Goal: Information Seeking & Learning: Learn about a topic

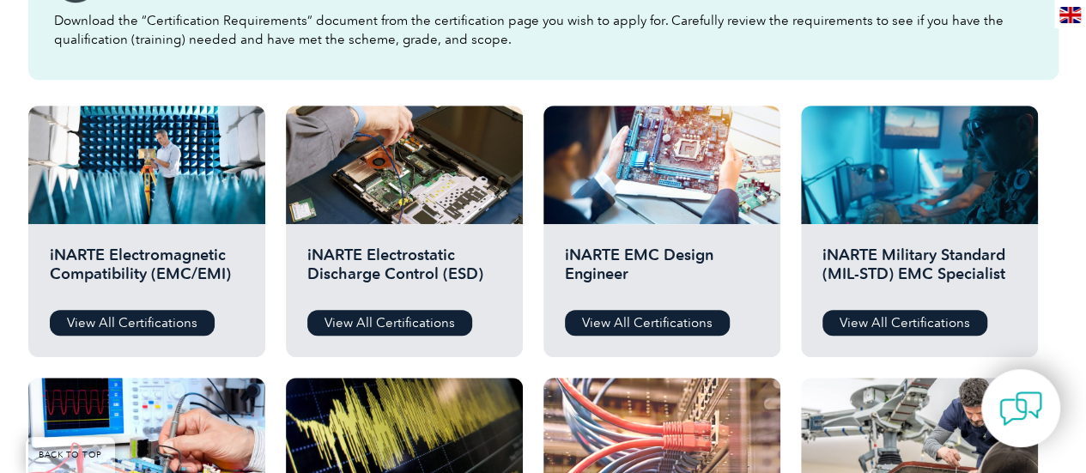
scroll to position [546, 0]
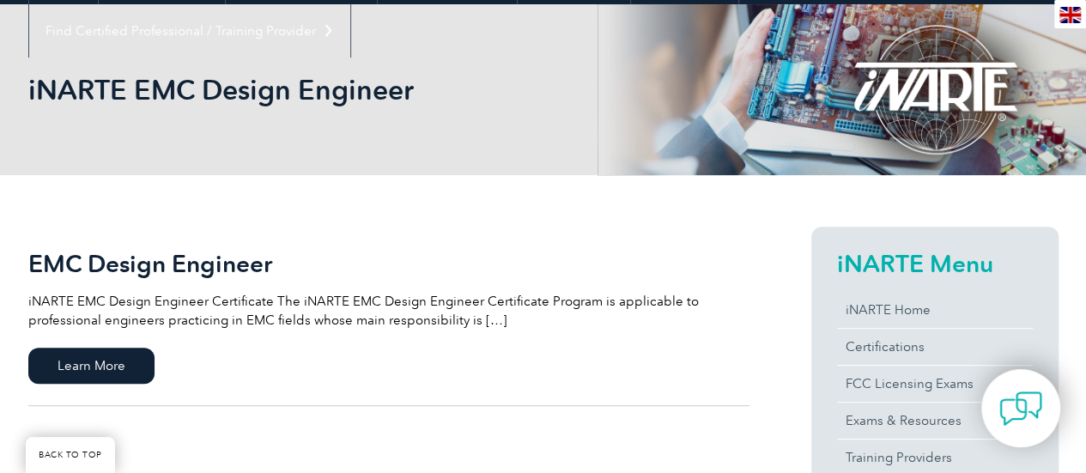
scroll to position [235, 0]
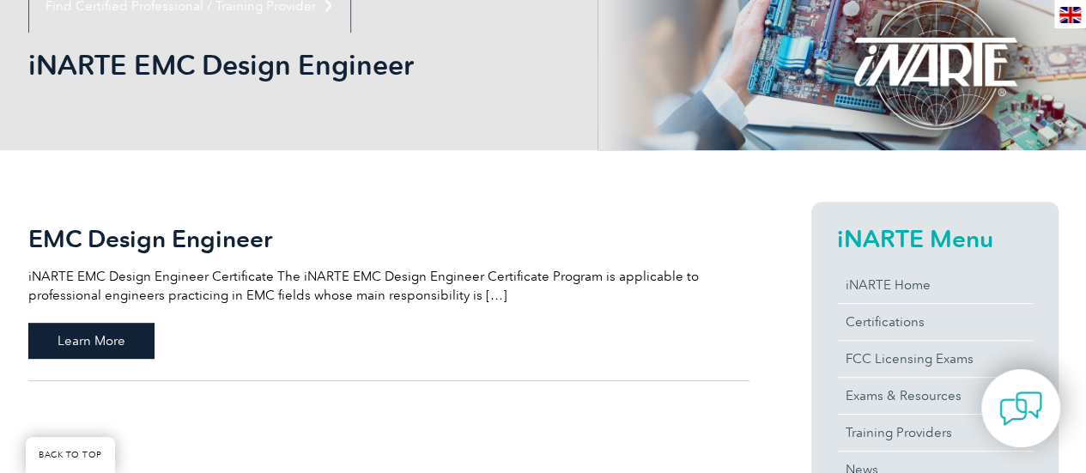
click at [117, 345] on span "Learn More" at bounding box center [91, 341] width 126 height 36
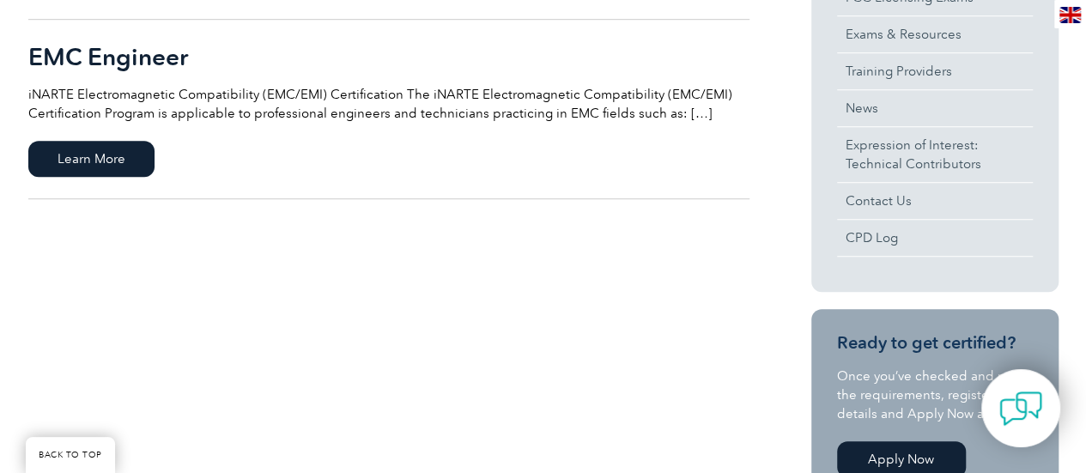
scroll to position [164, 0]
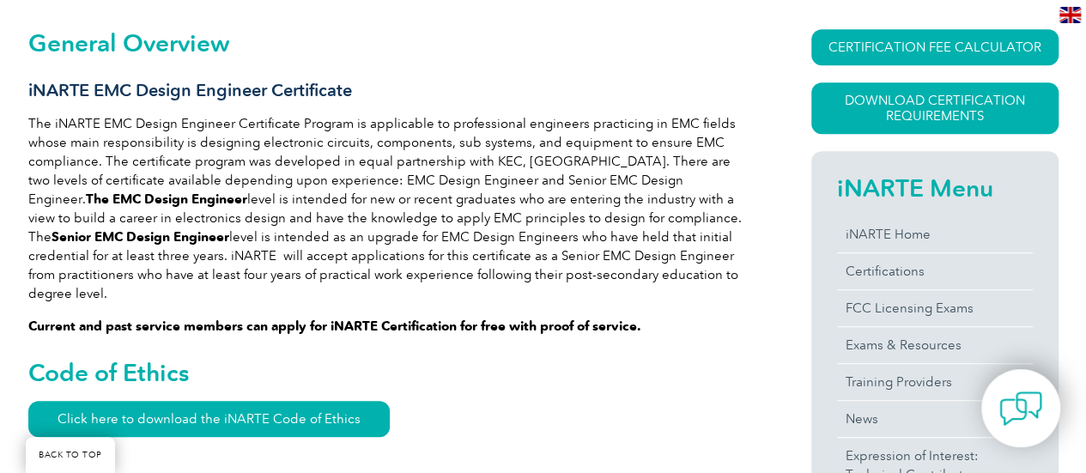
scroll to position [412, 0]
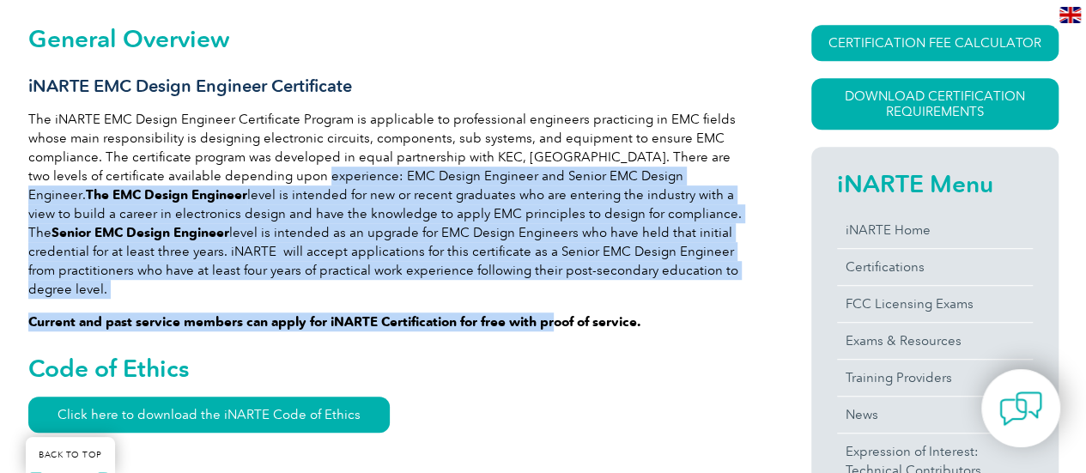
drag, startPoint x: 320, startPoint y: 179, endPoint x: 555, endPoint y: 296, distance: 262.2
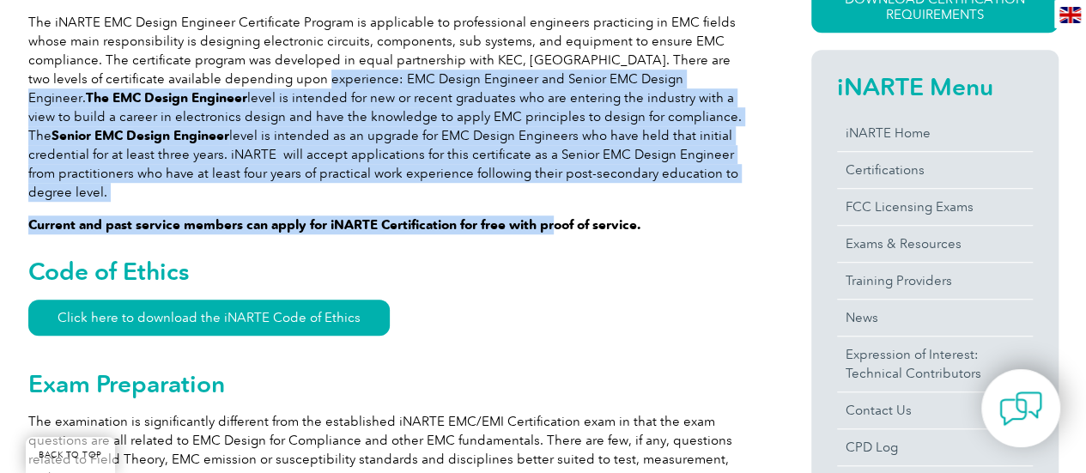
scroll to position [512, 0]
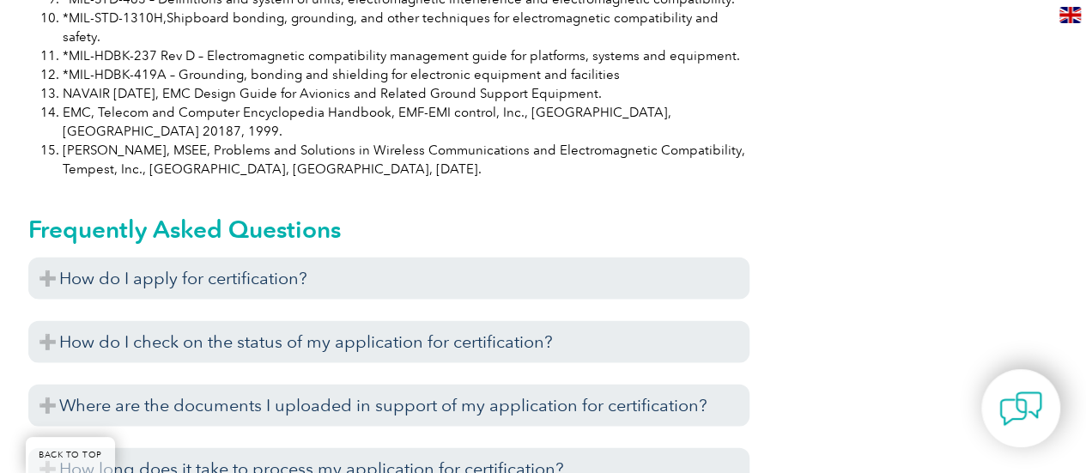
scroll to position [1785, 0]
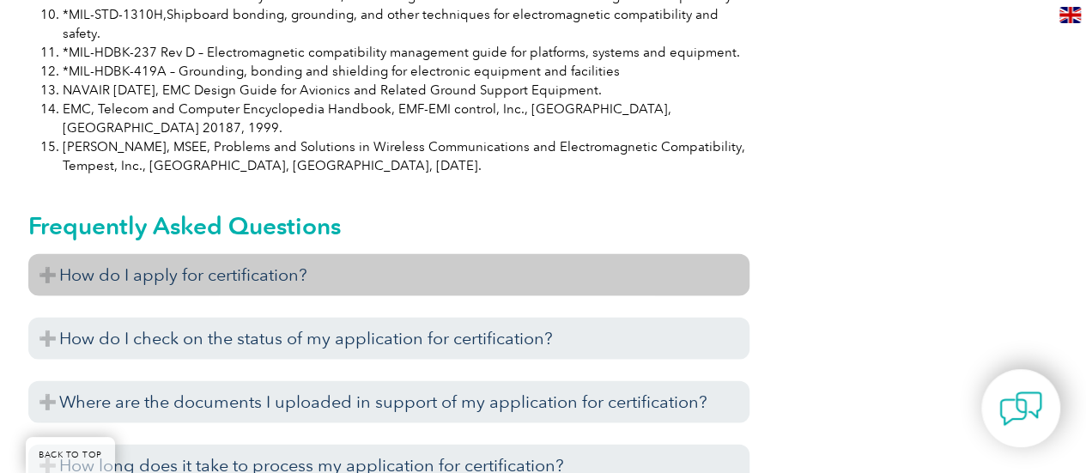
click at [41, 254] on h3 "How do I apply for certification?" at bounding box center [388, 275] width 721 height 42
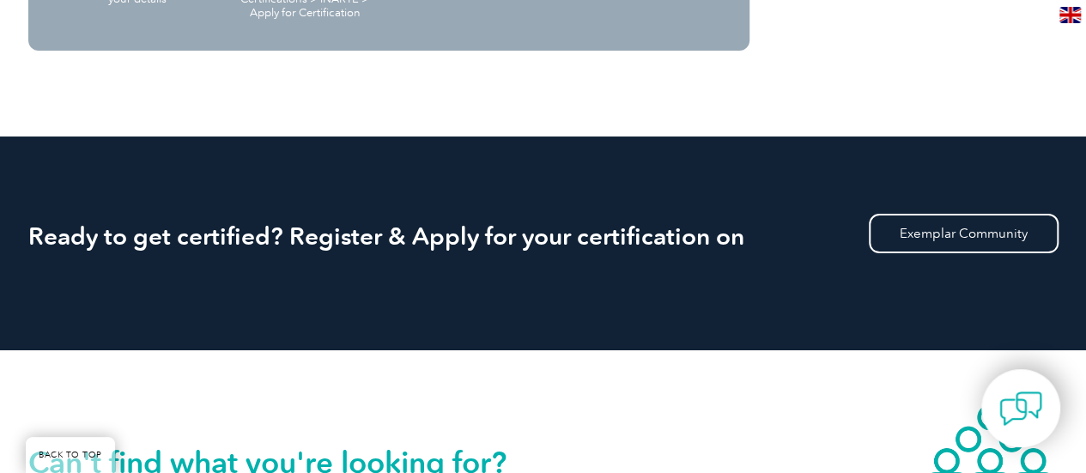
scroll to position [3253, 0]
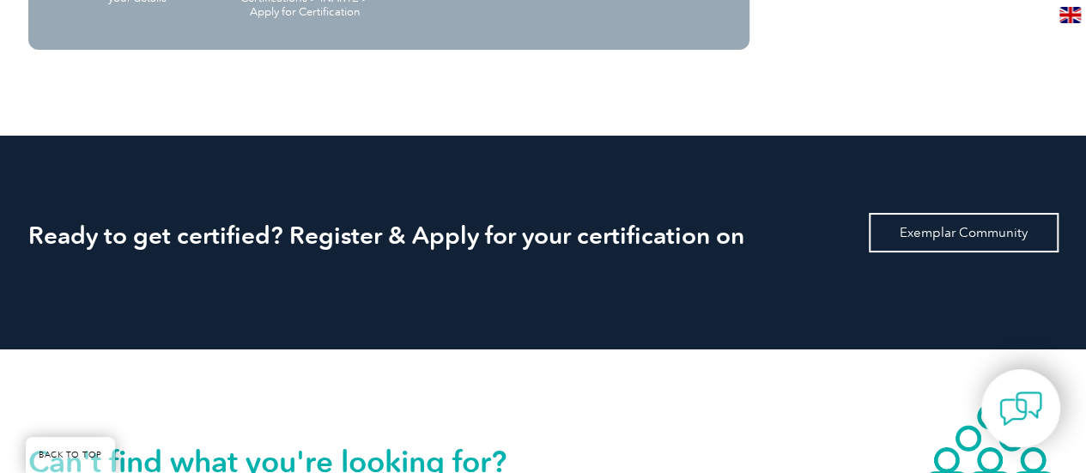
click at [960, 213] on link "Exemplar Community" at bounding box center [964, 232] width 190 height 39
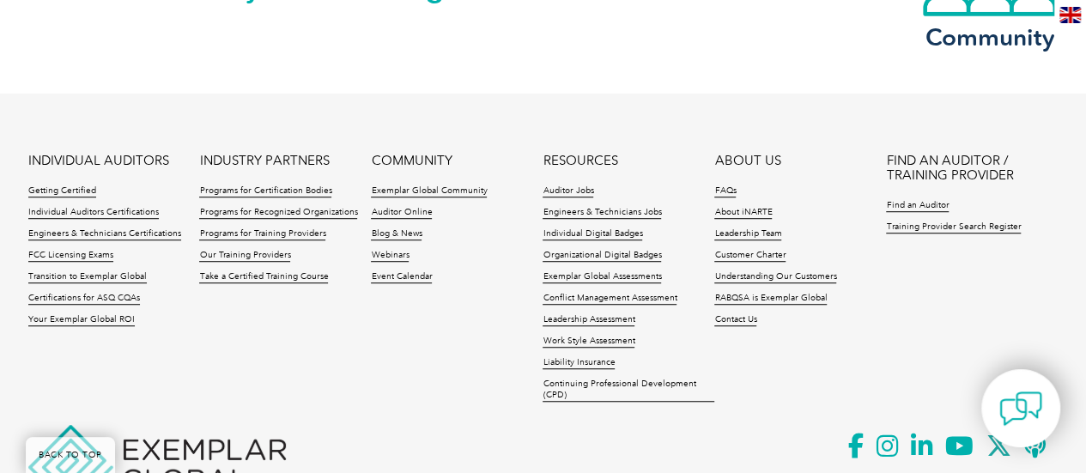
scroll to position [3738, 0]
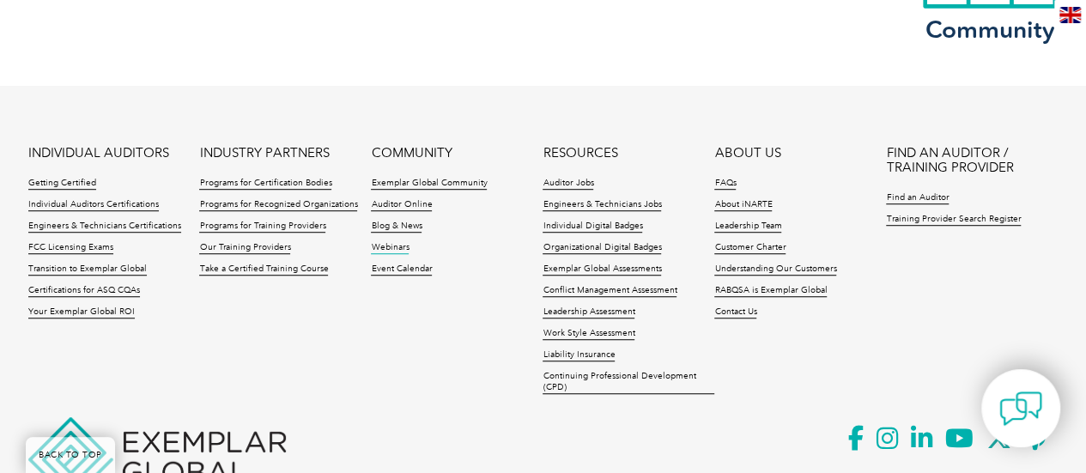
click at [394, 242] on link "Webinars" at bounding box center [390, 248] width 38 height 12
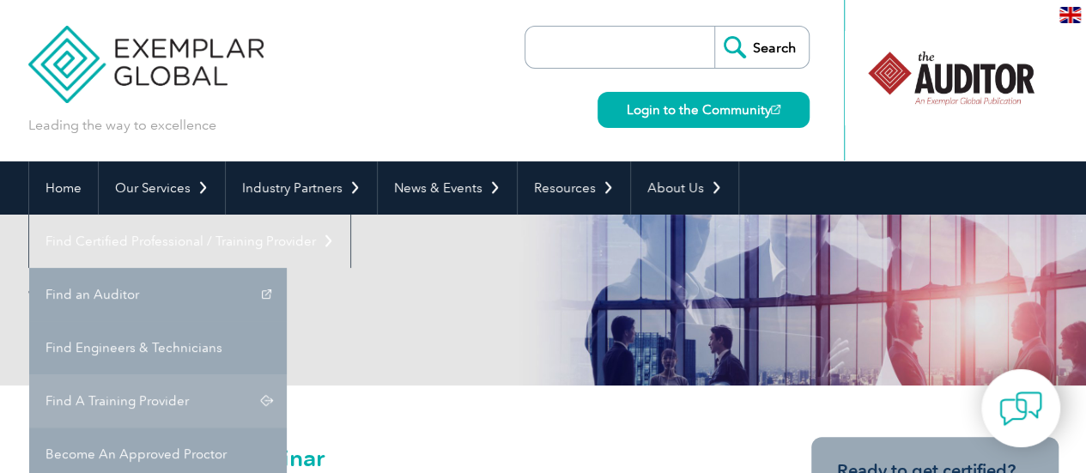
click at [287, 374] on link "Find A Training Provider" at bounding box center [158, 400] width 258 height 53
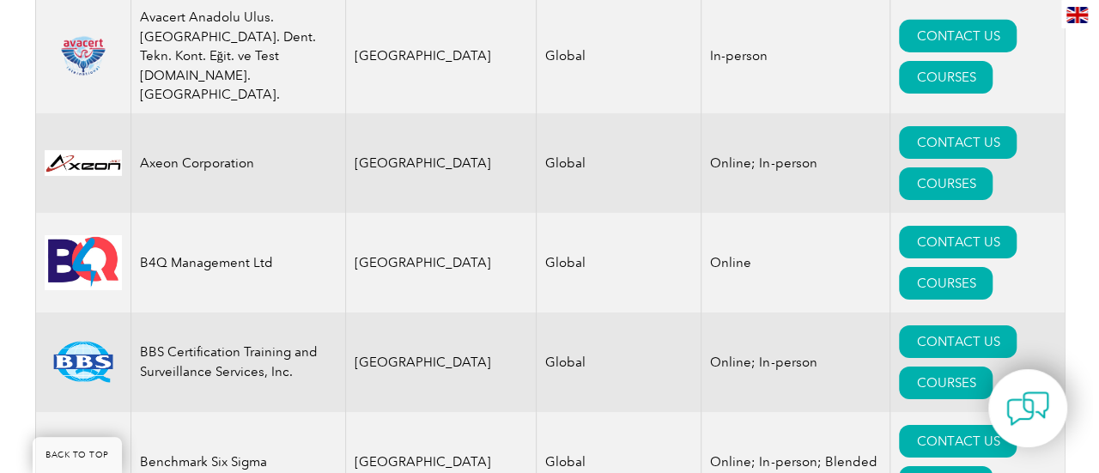
scroll to position [2811, 0]
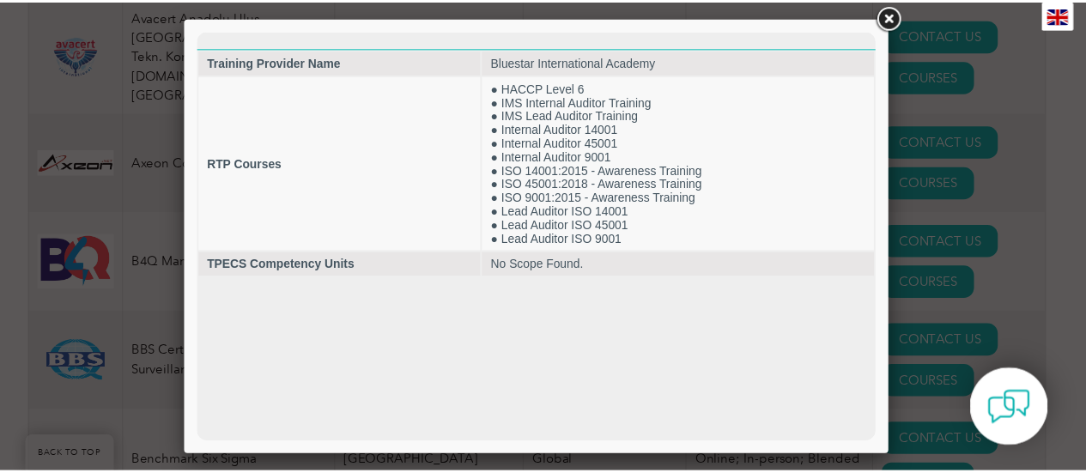
scroll to position [0, 0]
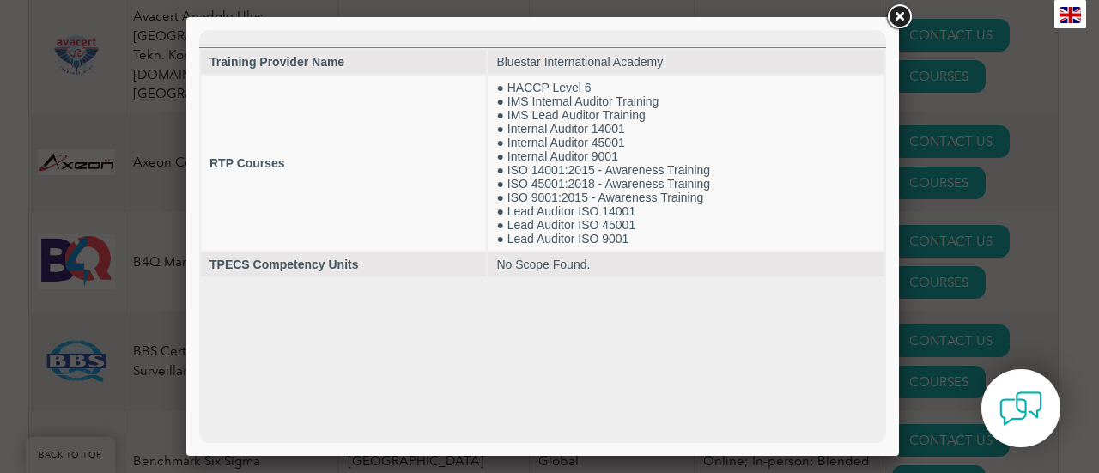
click at [902, 9] on link at bounding box center [898, 17] width 31 height 31
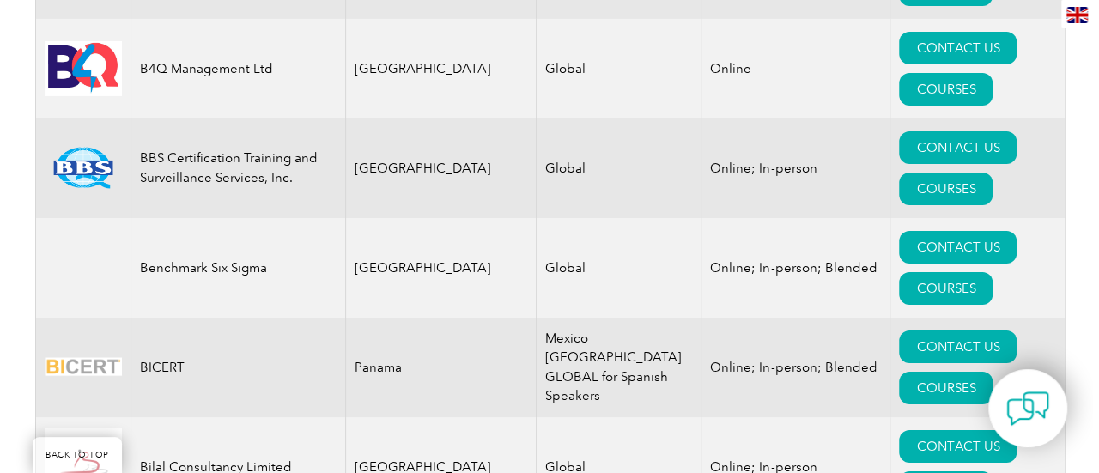
scroll to position [3007, 0]
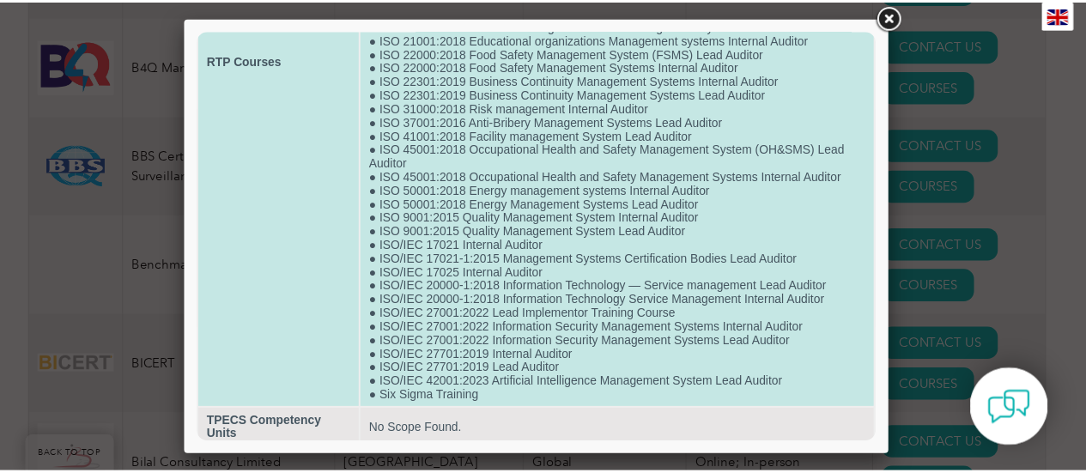
scroll to position [370, 0]
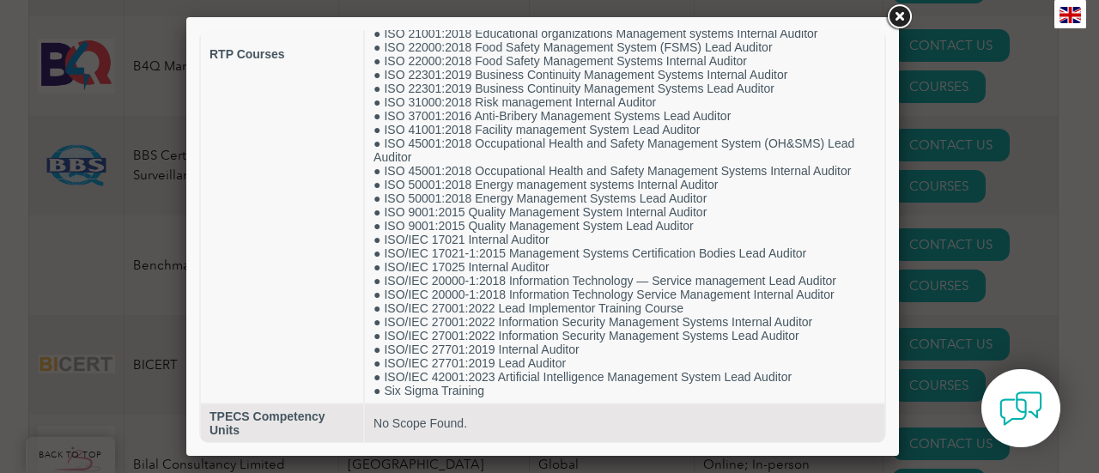
click at [900, 16] on link at bounding box center [898, 17] width 31 height 31
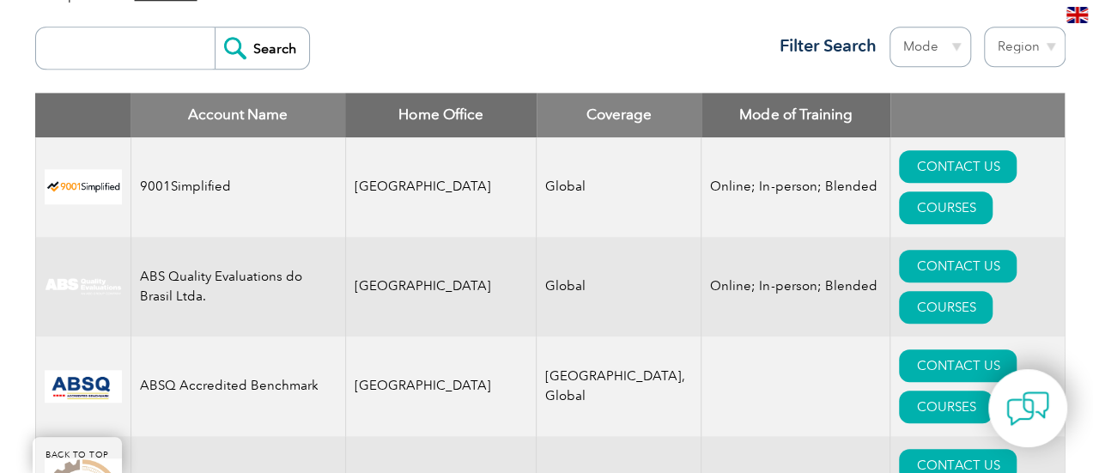
scroll to position [663, 0]
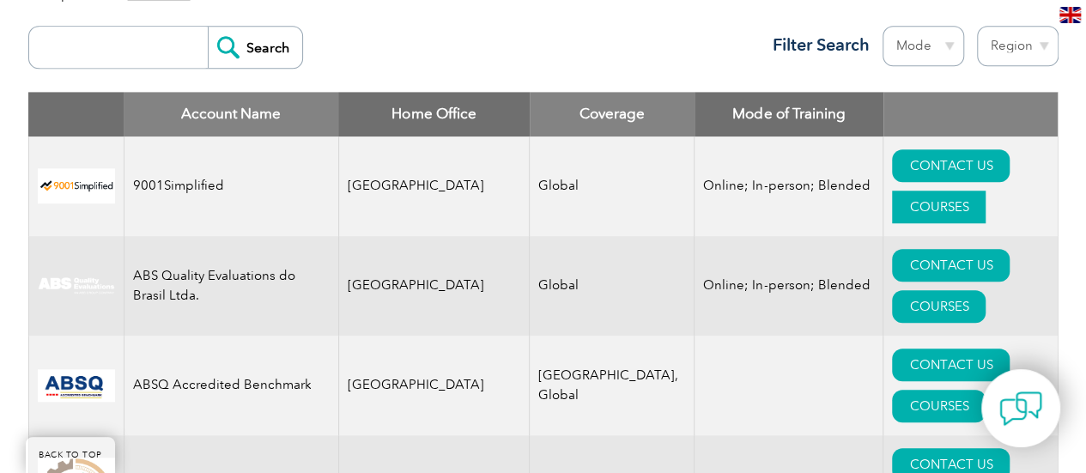
click at [985, 191] on link "COURSES" at bounding box center [939, 207] width 94 height 33
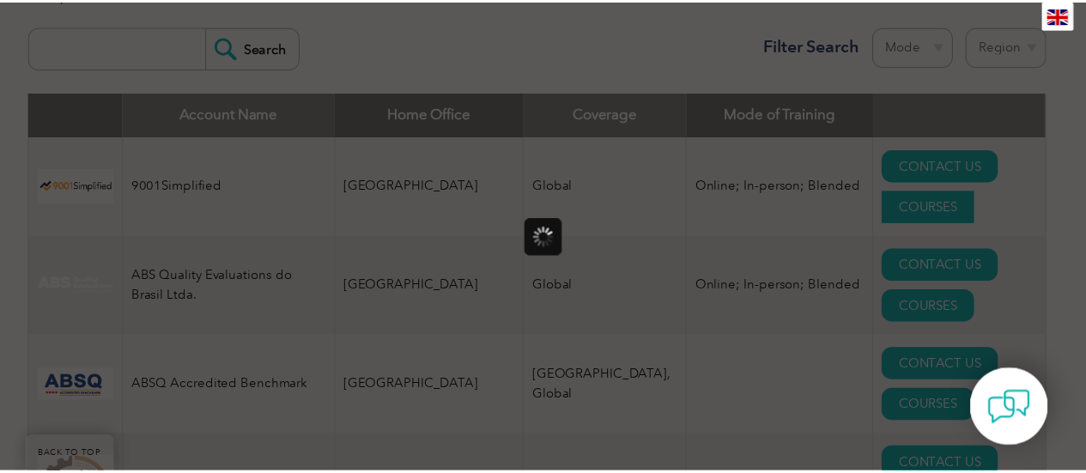
scroll to position [0, 0]
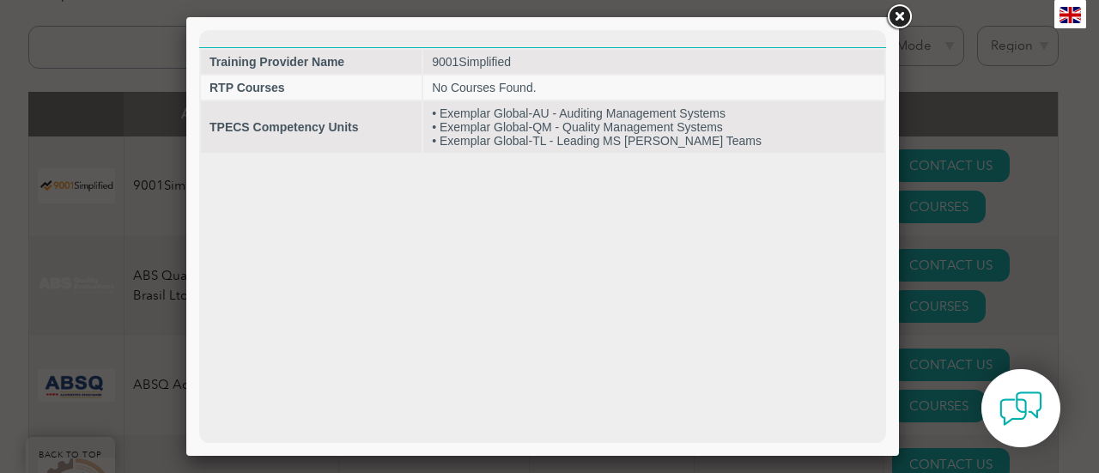
click at [906, 9] on link at bounding box center [898, 17] width 31 height 31
